Goal: Task Accomplishment & Management: Complete application form

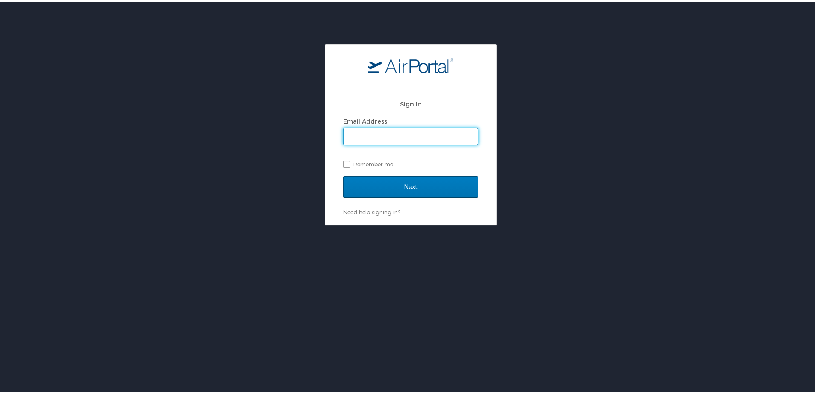
type input "[PERSON_NAME][EMAIL_ADDRESS][PERSON_NAME][DOMAIN_NAME]"
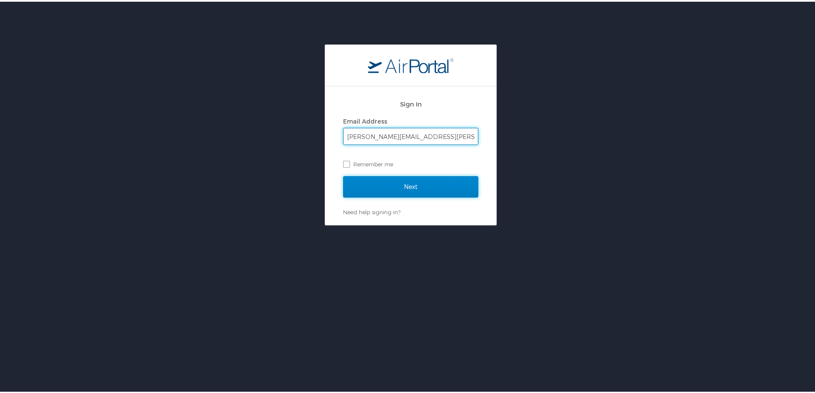
click at [370, 193] on input "Next" at bounding box center [410, 185] width 135 height 21
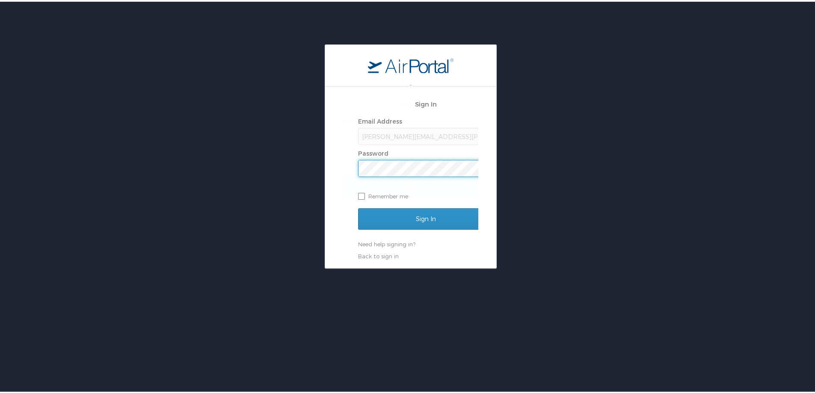
scroll to position [0, 1]
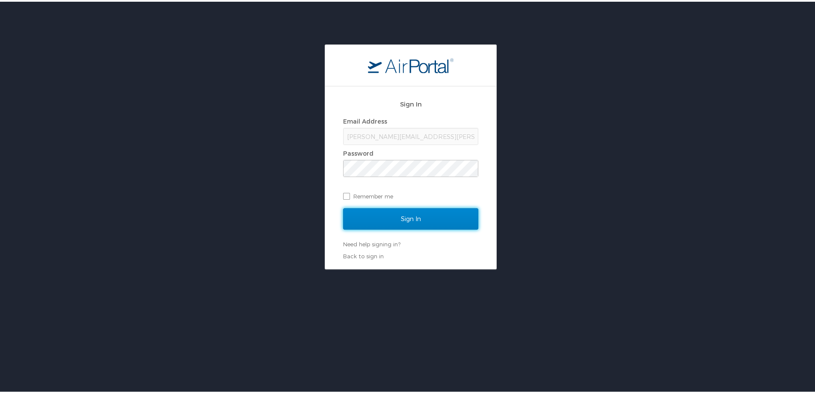
click at [376, 217] on input "Sign In" at bounding box center [410, 217] width 135 height 21
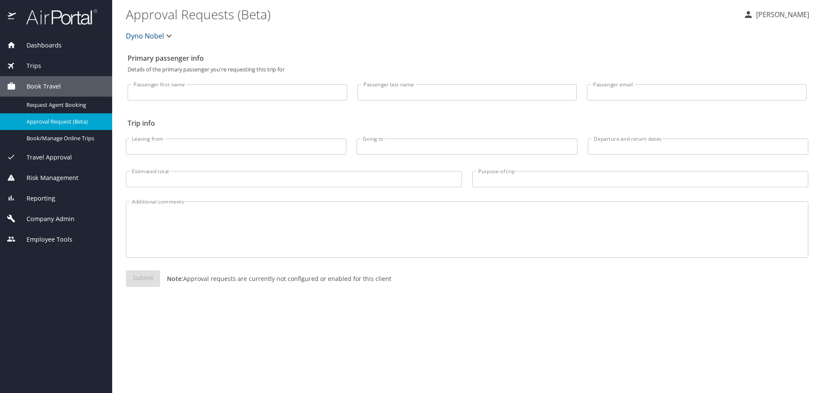
click at [33, 197] on span "Reporting" at bounding box center [35, 198] width 39 height 9
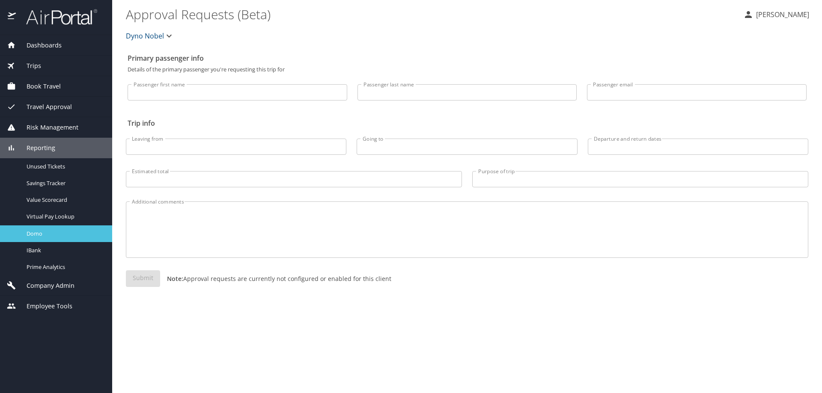
click at [37, 233] on span "Domo" at bounding box center [64, 234] width 75 height 8
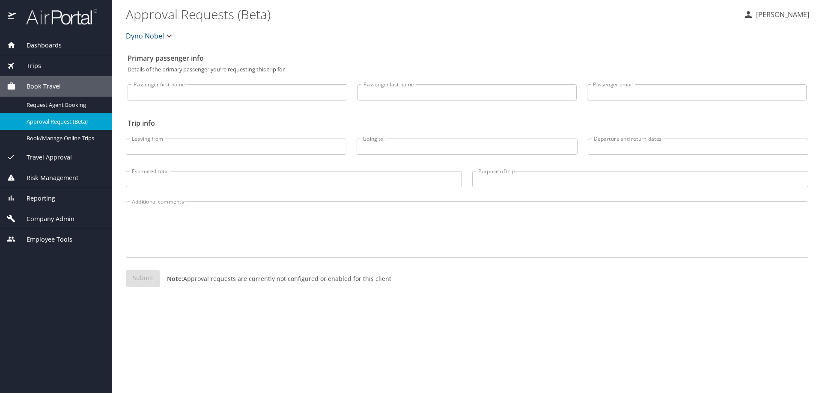
click at [35, 197] on span "Reporting" at bounding box center [35, 198] width 39 height 9
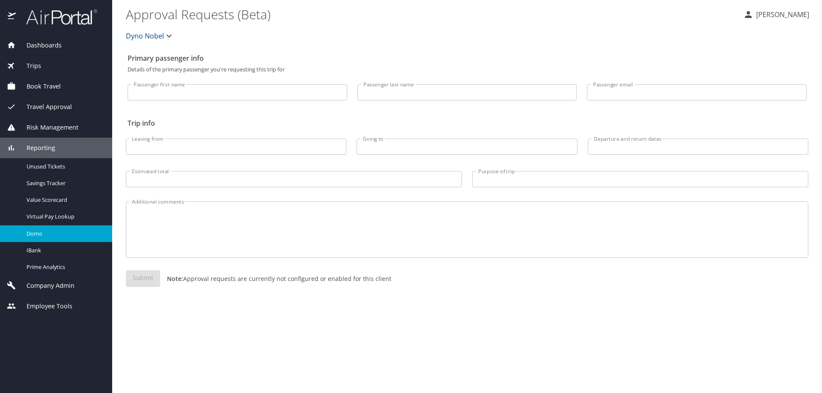
click at [41, 235] on span "Domo" at bounding box center [64, 234] width 75 height 8
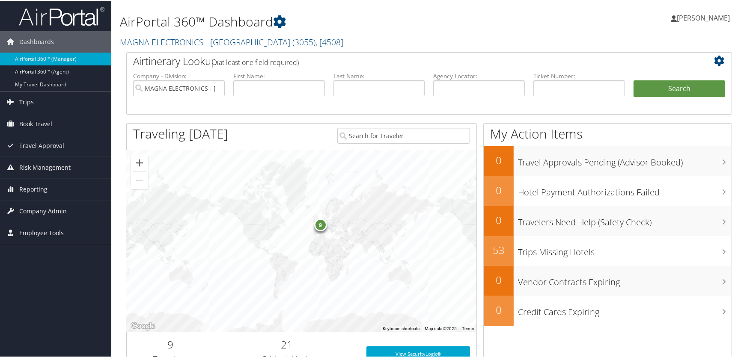
click at [388, 26] on h1 "AirPortal 360™ Dashboard" at bounding box center [326, 21] width 412 height 18
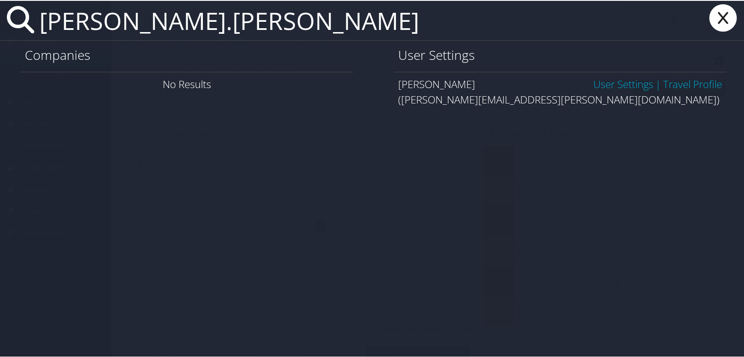
type input "goran.stupar"
click at [616, 84] on link "User Settings" at bounding box center [623, 83] width 60 height 14
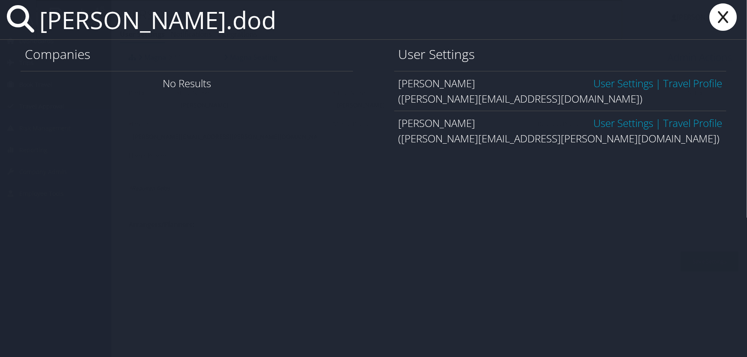
type input "[PERSON_NAME].dod"
click at [598, 86] on link "User Settings" at bounding box center [623, 83] width 60 height 14
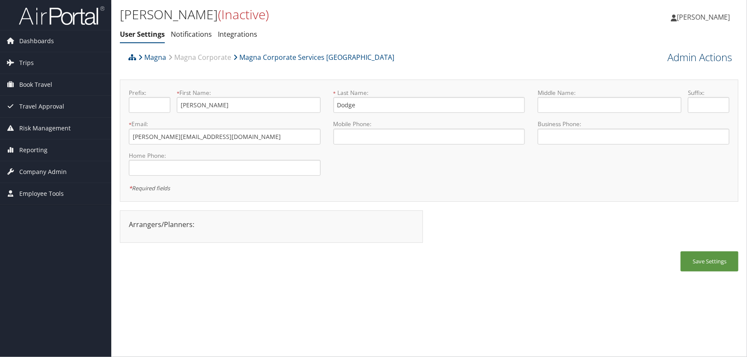
click at [678, 58] on link "Admin Actions" at bounding box center [699, 57] width 65 height 15
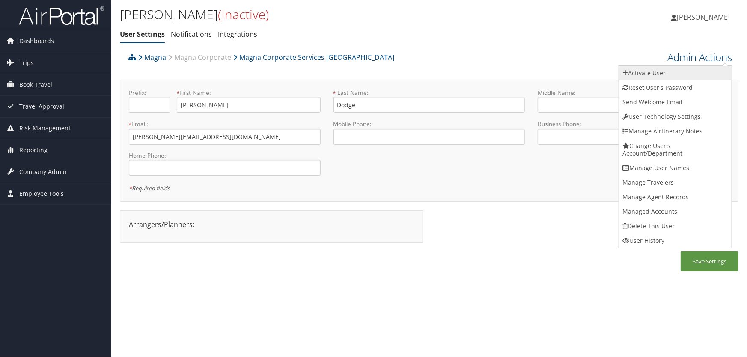
click at [647, 76] on link "Activate User" at bounding box center [675, 73] width 113 height 15
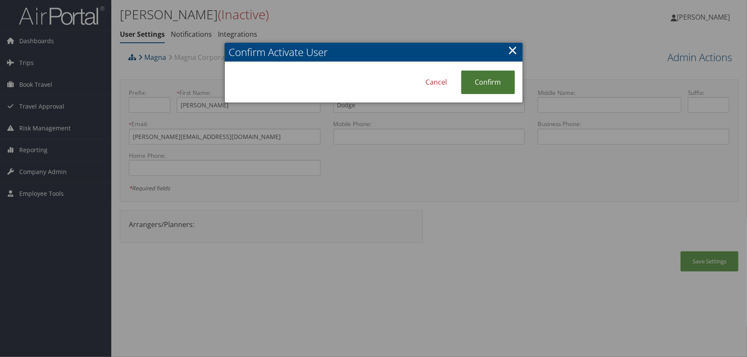
click at [494, 83] on link "Confirm" at bounding box center [488, 83] width 54 height 24
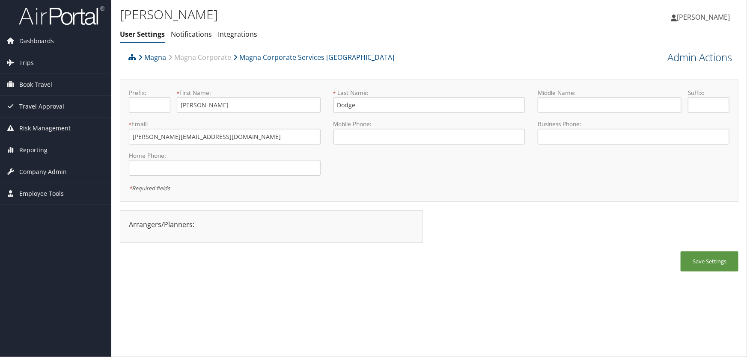
click at [669, 58] on link "Admin Actions" at bounding box center [699, 57] width 65 height 15
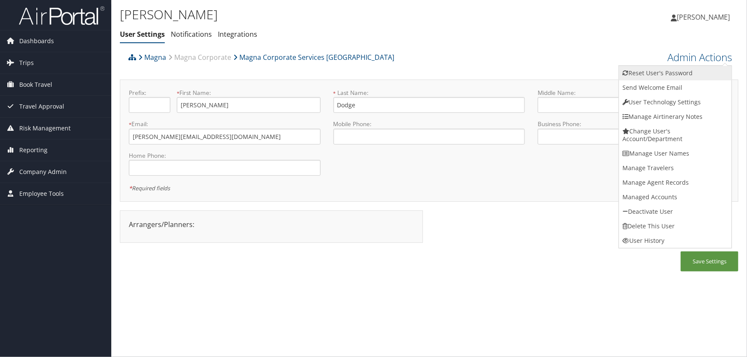
click at [664, 73] on link "Reset User's Password" at bounding box center [675, 73] width 113 height 15
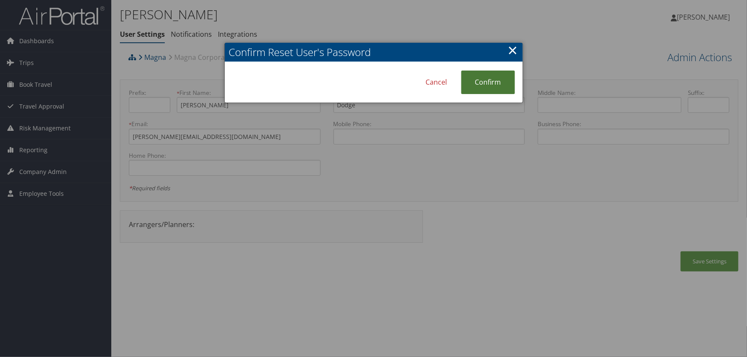
click at [484, 83] on link "Confirm" at bounding box center [488, 83] width 54 height 24
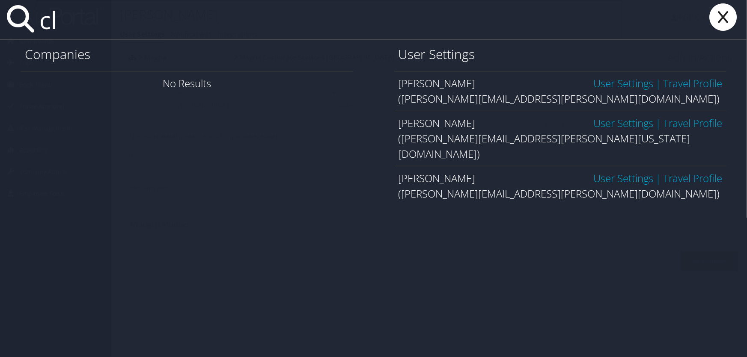
type input "c"
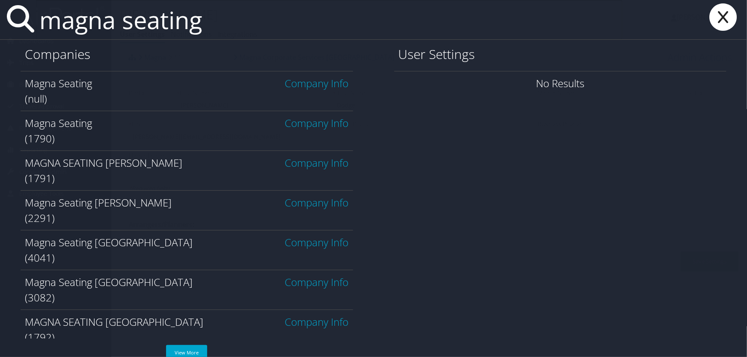
type input "magna seating"
click at [312, 126] on link "Company Info" at bounding box center [317, 123] width 64 height 14
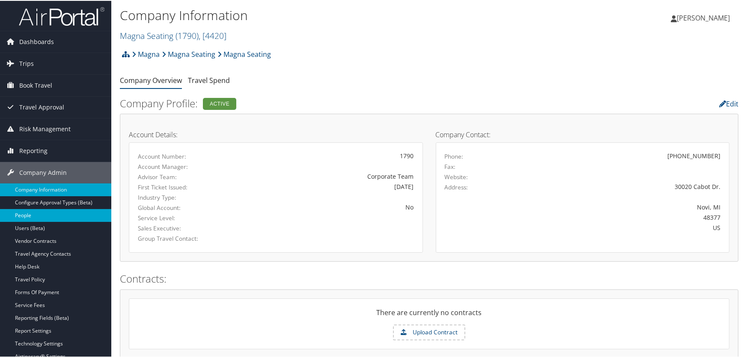
click at [42, 217] on link "People" at bounding box center [55, 214] width 111 height 13
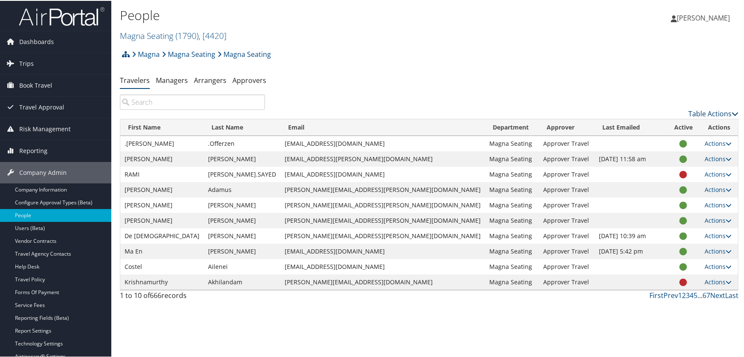
click at [706, 115] on link "Table Actions" at bounding box center [713, 112] width 50 height 9
click at [652, 126] on link "Add New User" at bounding box center [678, 126] width 113 height 15
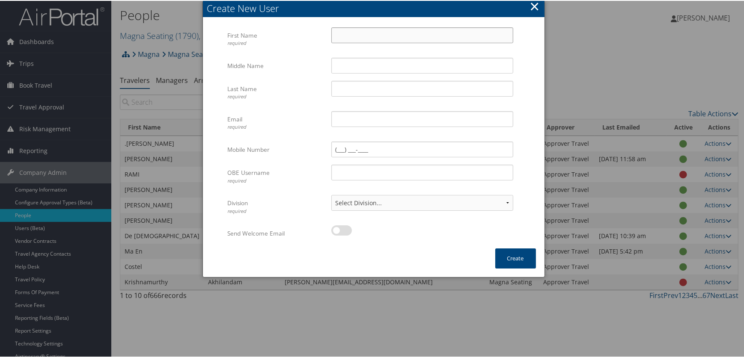
click at [351, 33] on input "First Name required" at bounding box center [422, 35] width 182 height 16
type input "Clayton"
type input "Kimball"
type input "Wilms"
type input "clayton.wilms@magna.com"
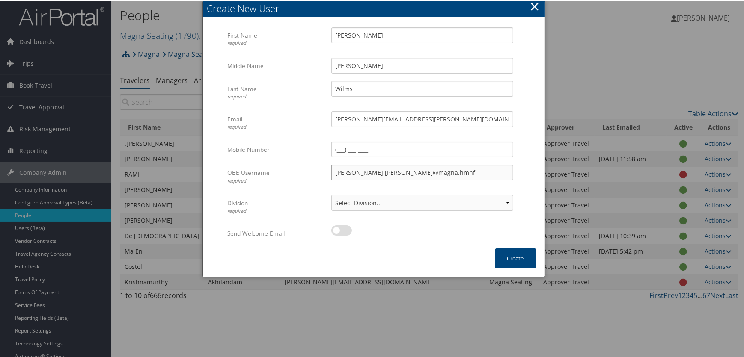
type input "clayton.wilms@magna.hmhf"
click at [479, 203] on select "Select Division... Division: Magna Seating Division: Seating Novi Division: Sea…" at bounding box center [422, 202] width 182 height 16
select select "43709"
click at [331, 194] on select "Select Division... Division: Magna Seating Division: Seating Novi Division: Sea…" at bounding box center [422, 202] width 182 height 16
click at [511, 257] on button "Create" at bounding box center [515, 258] width 41 height 20
